Goal: Task Accomplishment & Management: Complete application form

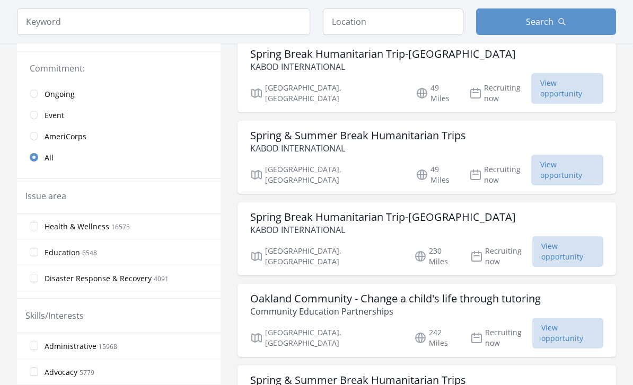
scroll to position [340, 0]
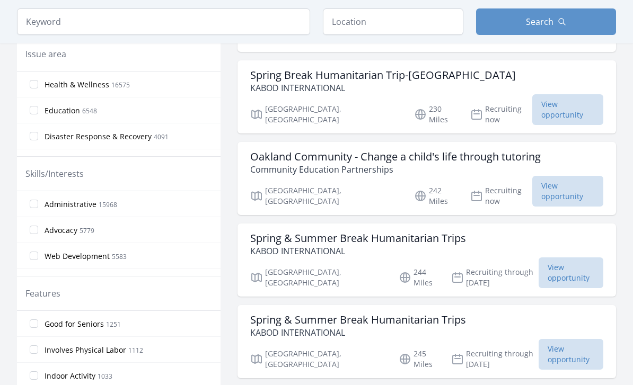
click at [102, 208] on span "15968" at bounding box center [108, 204] width 19 height 9
click at [38, 208] on input "Administrative 15968" at bounding box center [34, 204] width 8 height 8
click at [99, 202] on span "15968" at bounding box center [108, 204] width 19 height 9
click at [38, 202] on input "Administrative 15968" at bounding box center [34, 204] width 8 height 8
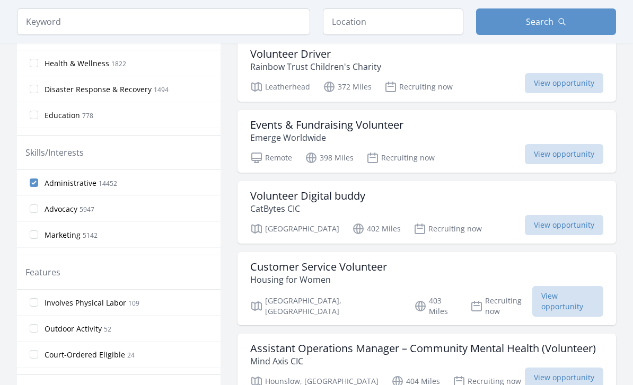
click at [54, 199] on label "Advocacy 5947" at bounding box center [119, 208] width 204 height 21
click at [38, 205] on input "Advocacy 5947" at bounding box center [34, 209] width 8 height 8
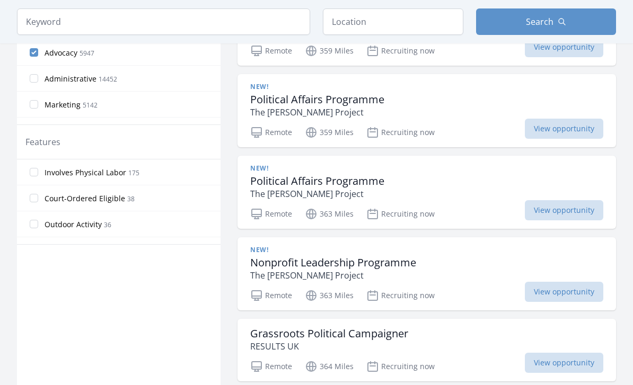
scroll to position [470, 0]
click at [541, 295] on span "View opportunity" at bounding box center [564, 292] width 78 height 20
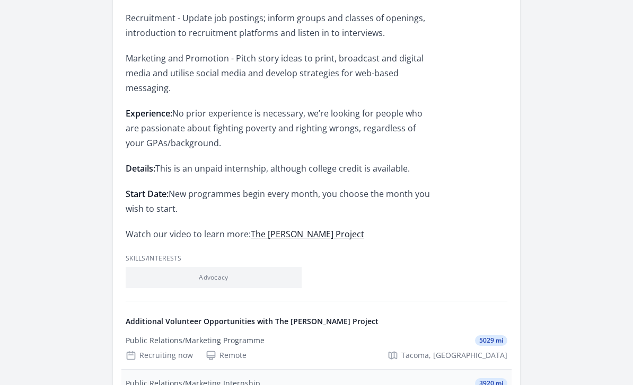
scroll to position [702, 0]
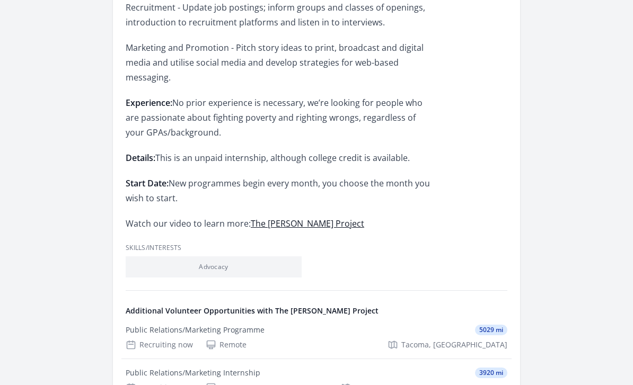
click at [261, 257] on li "Advocacy" at bounding box center [214, 267] width 176 height 21
click at [256, 257] on li "Advocacy" at bounding box center [214, 267] width 176 height 21
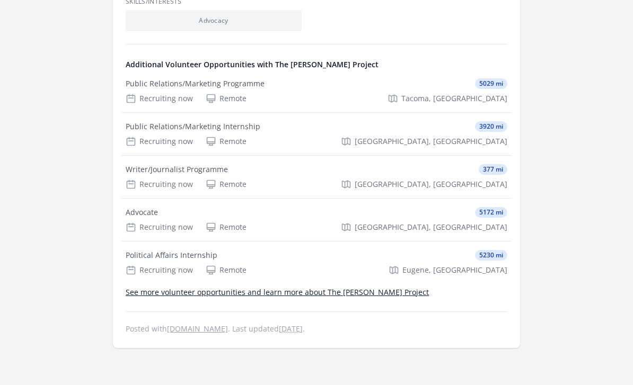
scroll to position [981, 0]
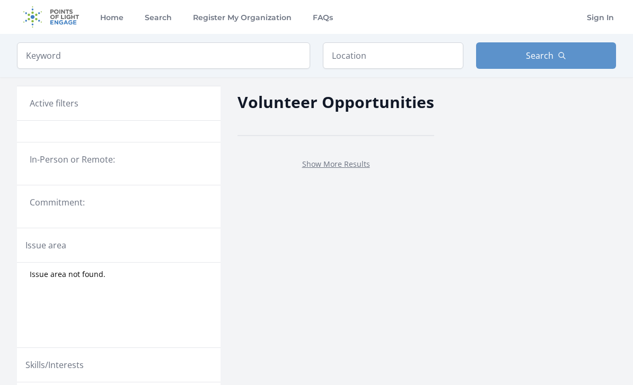
scroll to position [385, 0]
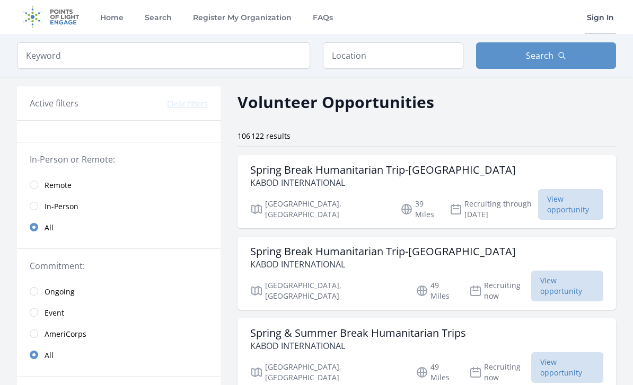
click at [587, 1] on link "Sign In" at bounding box center [600, 17] width 31 height 34
